Goal: Information Seeking & Learning: Learn about a topic

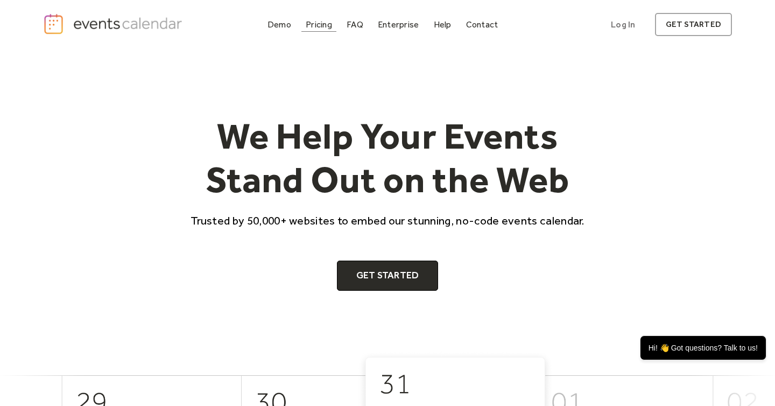
click at [311, 24] on div "Pricing" at bounding box center [319, 25] width 26 height 6
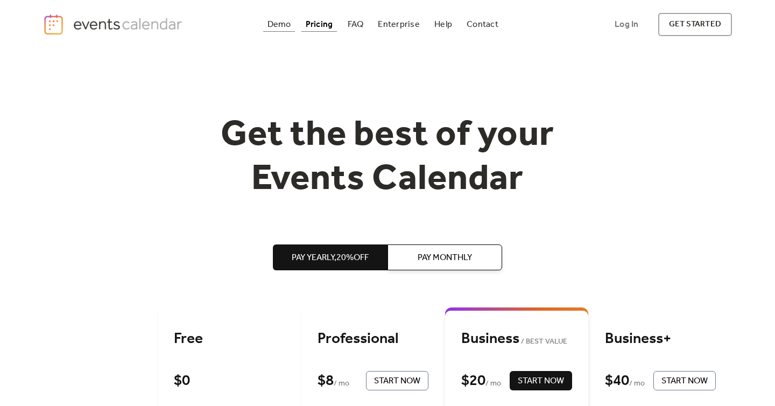
click at [272, 25] on div "Demo" at bounding box center [279, 25] width 24 height 6
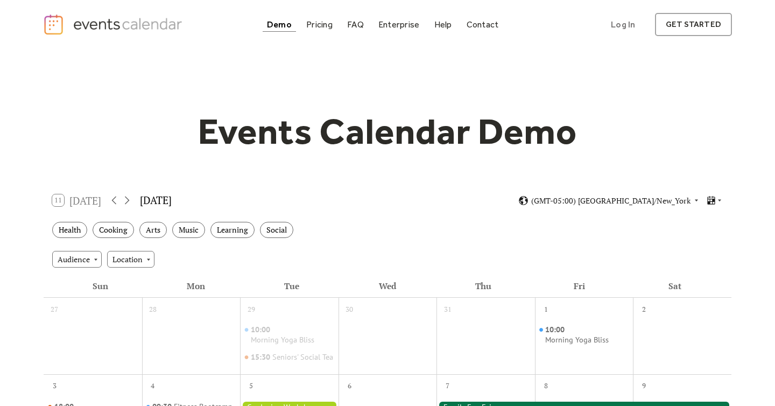
click at [134, 27] on img "home" at bounding box center [114, 24] width 142 height 22
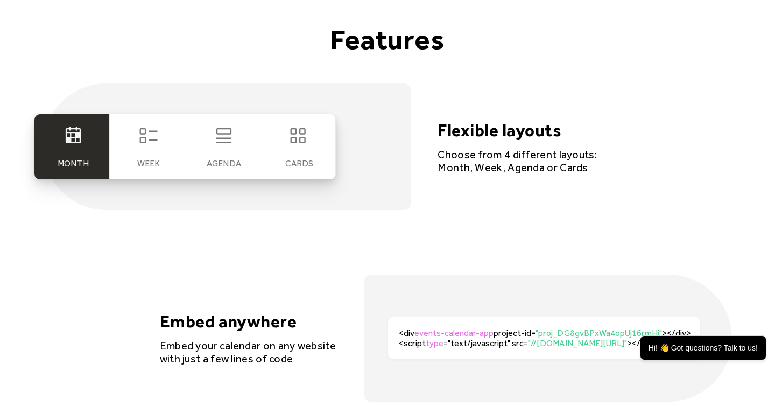
scroll to position [1983, 0]
click at [308, 159] on div "cards" at bounding box center [299, 163] width 28 height 10
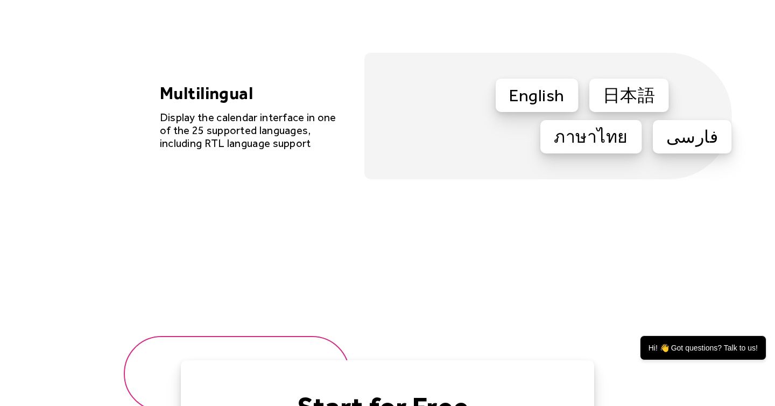
scroll to position [3003, 0]
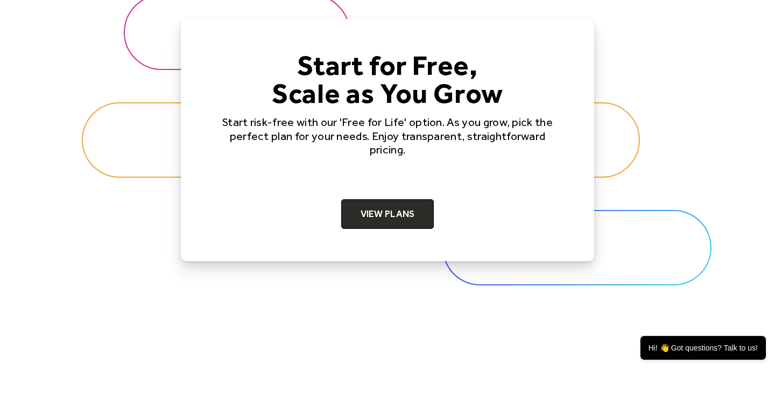
scroll to position [3309, 0]
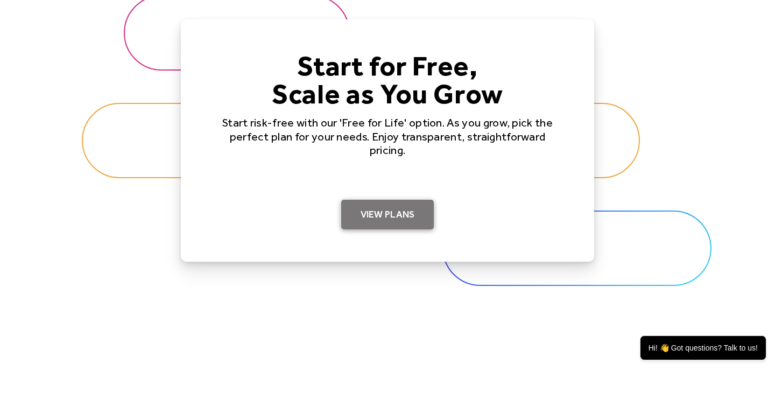
click at [377, 205] on link "View Plans" at bounding box center [387, 215] width 93 height 30
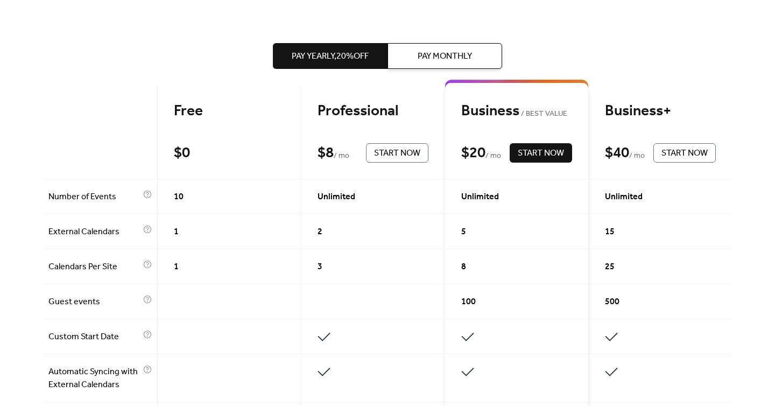
scroll to position [232, 0]
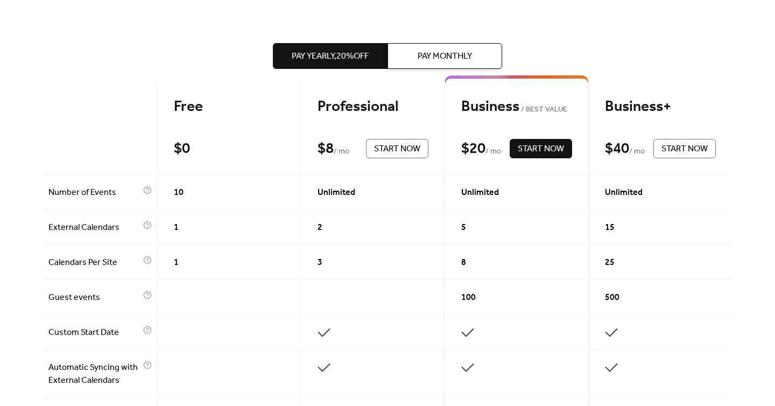
click at [349, 182] on div "Unlimited" at bounding box center [373, 192] width 144 height 35
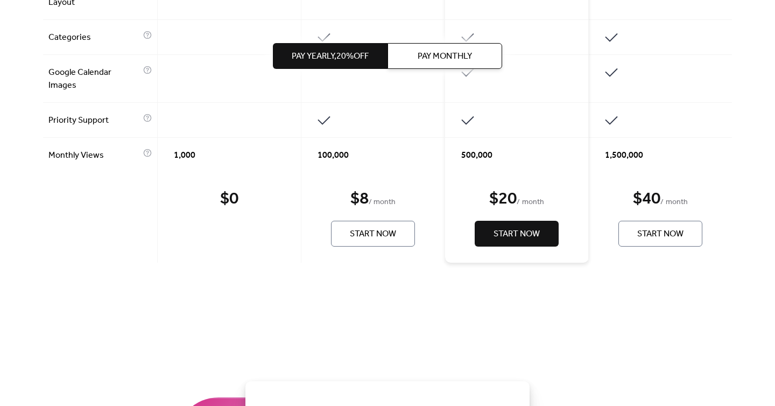
scroll to position [908, 0]
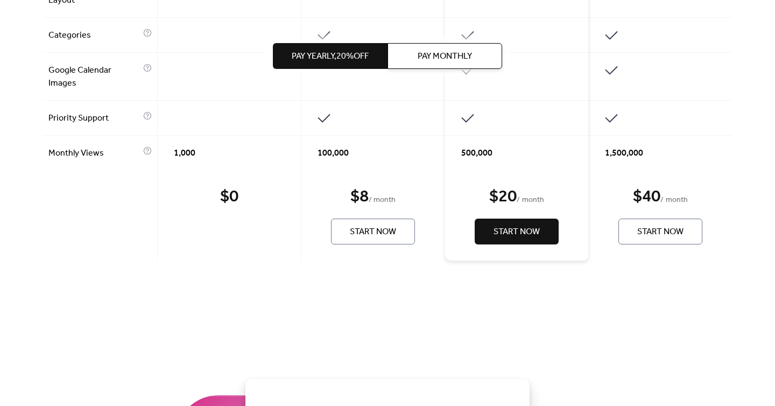
click at [346, 151] on span "100,000" at bounding box center [332, 153] width 31 height 13
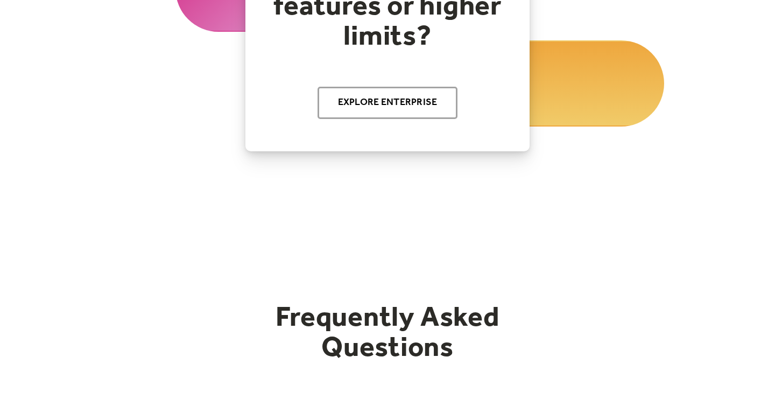
scroll to position [0, 0]
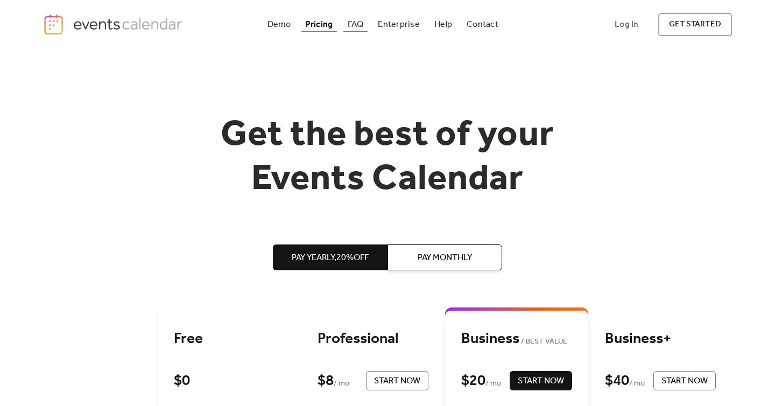
click at [358, 27] on div "FAQ" at bounding box center [356, 25] width 16 height 6
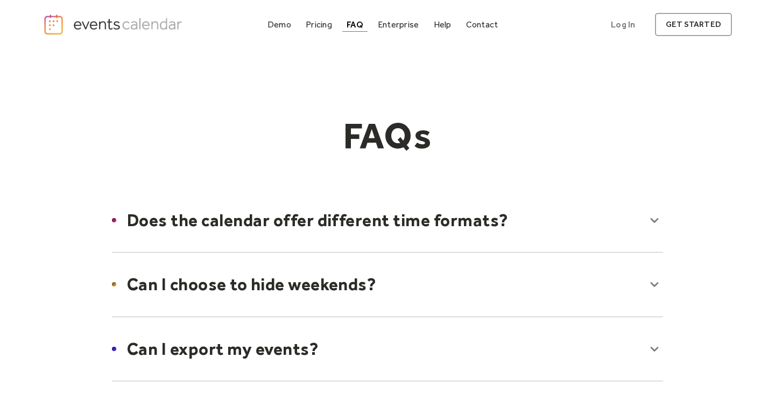
click at [287, 224] on div at bounding box center [387, 220] width 572 height 66
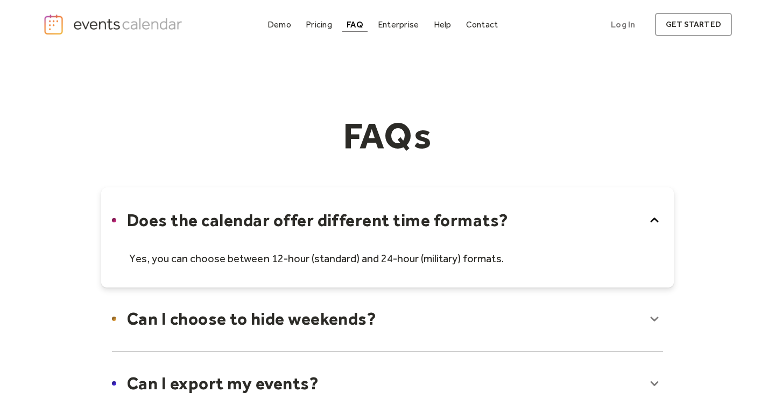
scroll to position [395, 0]
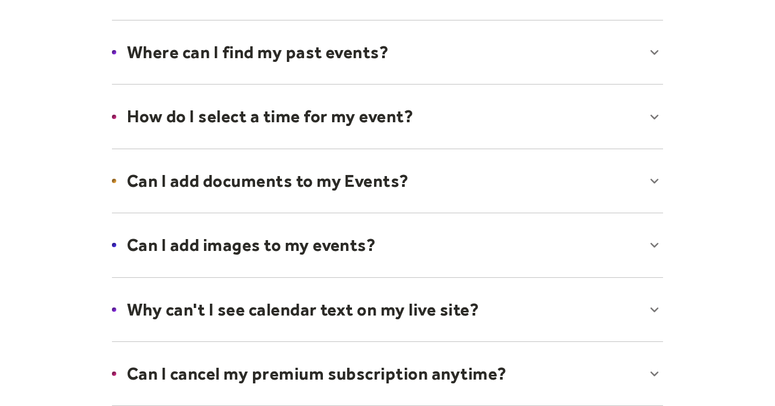
click at [272, 176] on div at bounding box center [387, 181] width 572 height 66
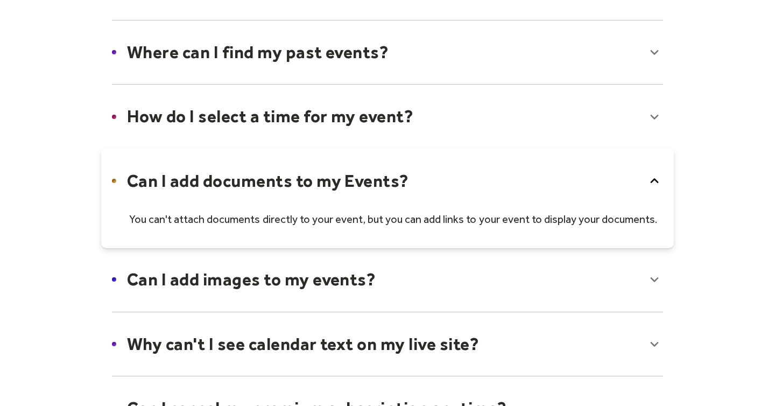
click at [272, 177] on div at bounding box center [387, 198] width 572 height 100
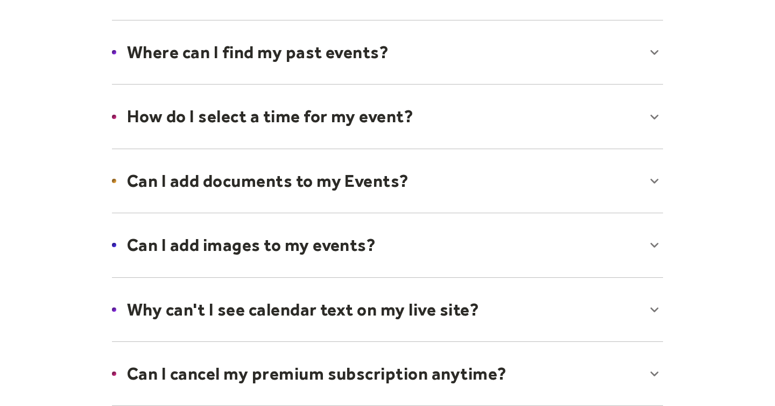
click at [267, 205] on div at bounding box center [387, 181] width 572 height 66
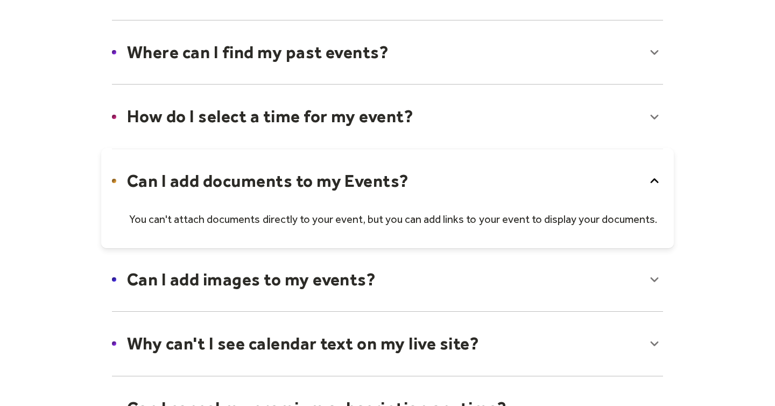
click at [254, 265] on div at bounding box center [387, 279] width 572 height 66
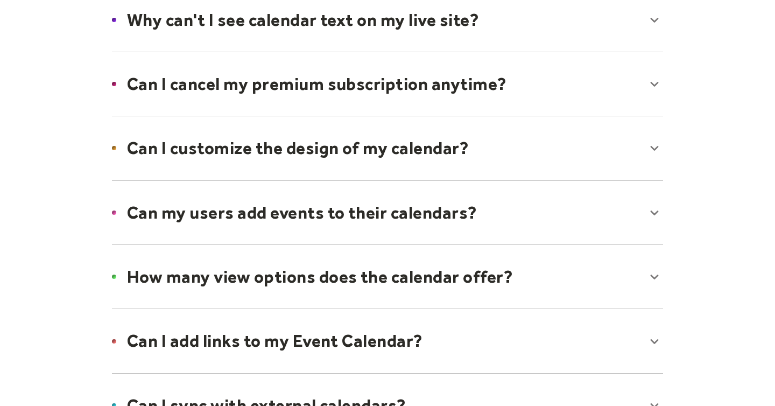
scroll to position [790, 0]
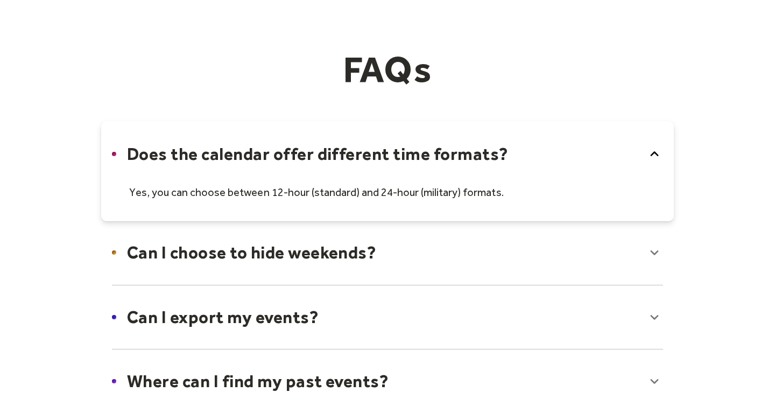
scroll to position [0, 0]
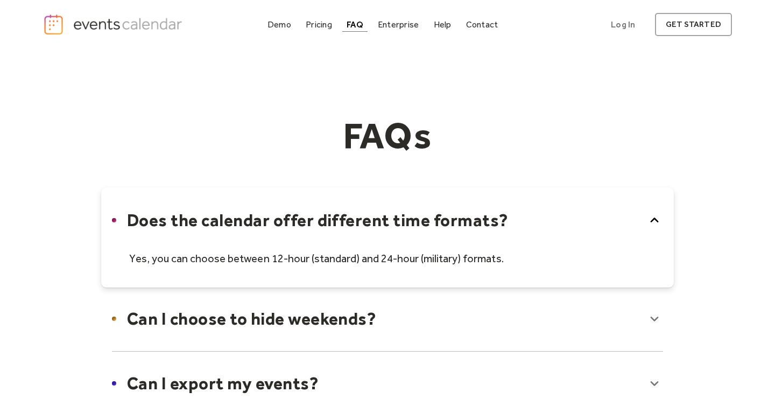
click at [152, 30] on img "home" at bounding box center [114, 24] width 142 height 22
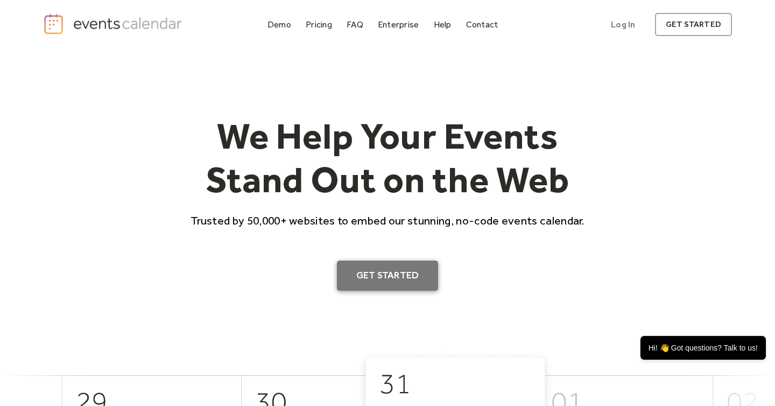
click at [371, 268] on link "Get Started" at bounding box center [388, 275] width 102 height 30
